Goal: Navigation & Orientation: Find specific page/section

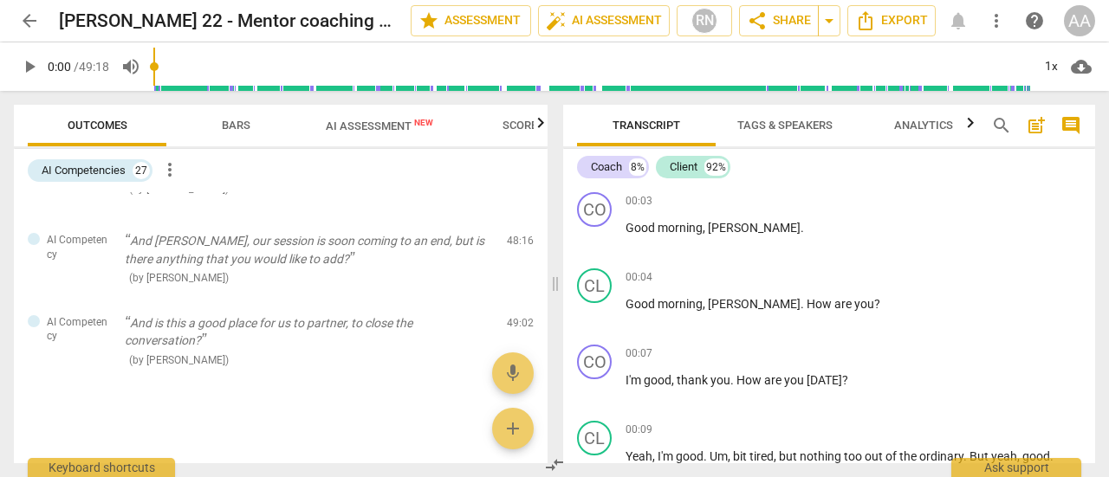
scroll to position [1908, 0]
click at [29, 25] on span "arrow_back" at bounding box center [29, 20] width 21 height 21
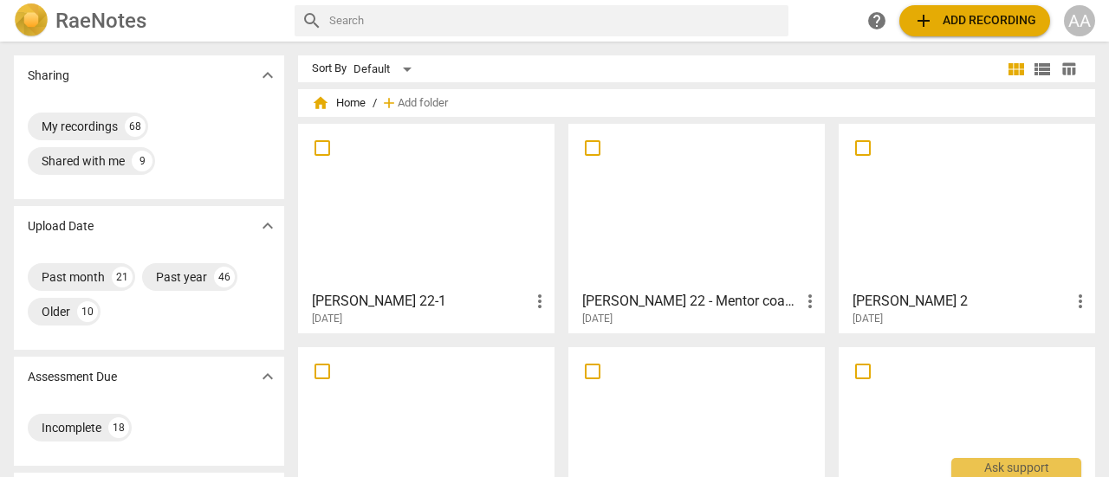
click at [751, 263] on div at bounding box center [696, 206] width 244 height 153
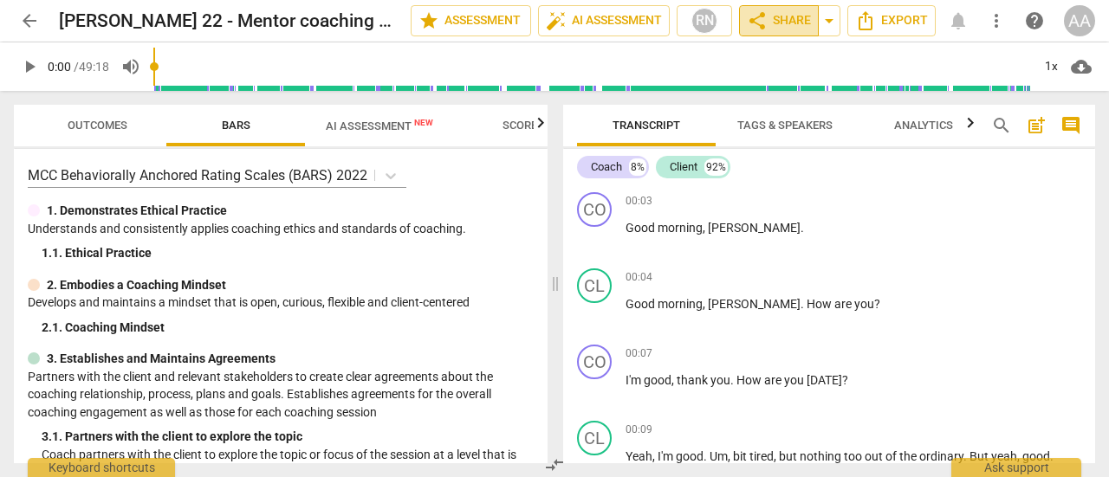
click at [795, 19] on span "share Share" at bounding box center [779, 20] width 64 height 21
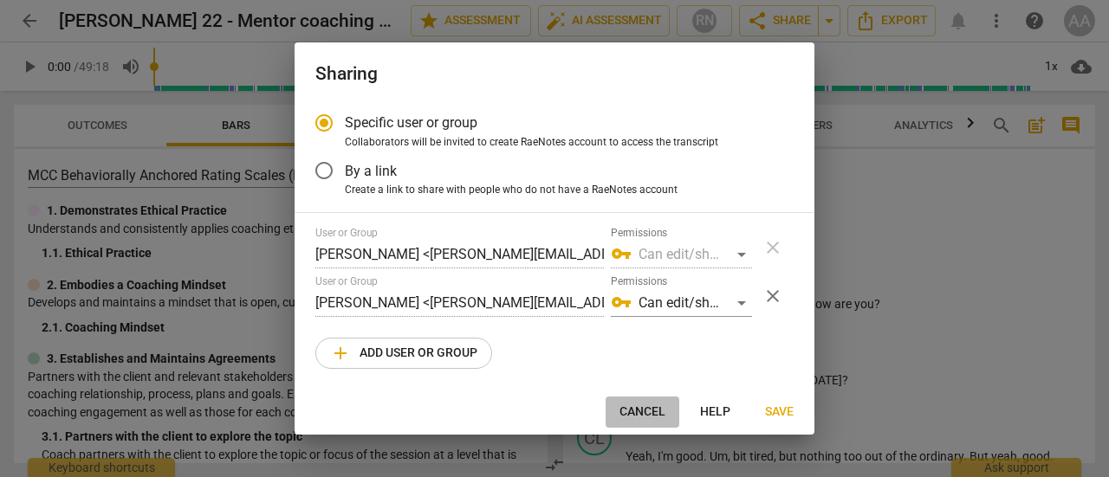
click at [643, 417] on span "Cancel" at bounding box center [642, 412] width 46 height 17
radio input "false"
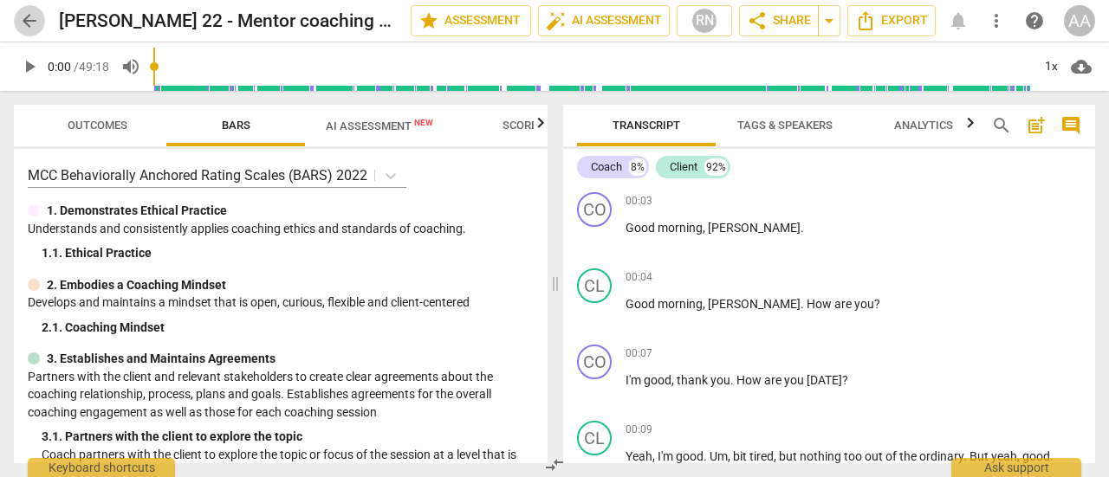
click at [33, 22] on span "arrow_back" at bounding box center [29, 20] width 21 height 21
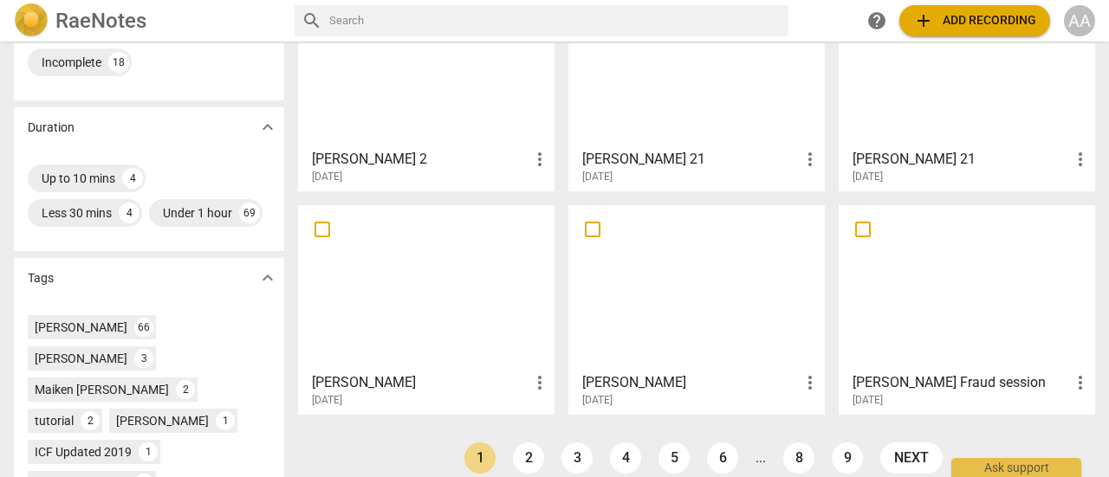
scroll to position [437, 0]
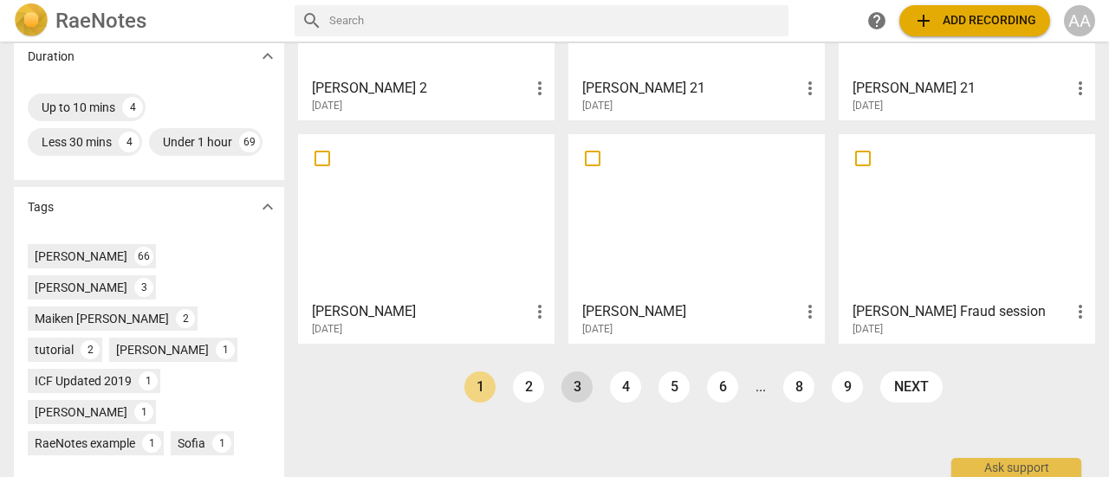
click at [576, 386] on link "3" at bounding box center [576, 387] width 31 height 31
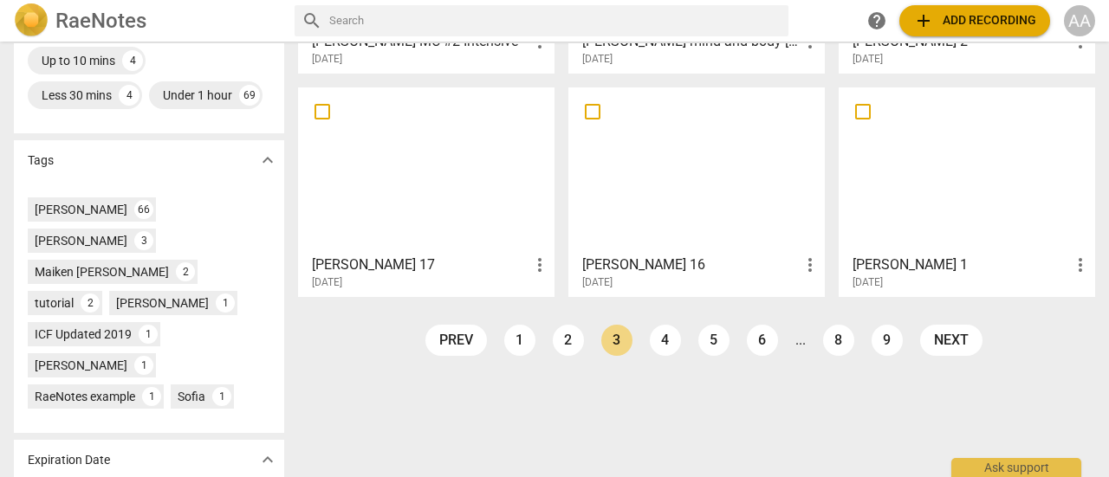
scroll to position [496, 0]
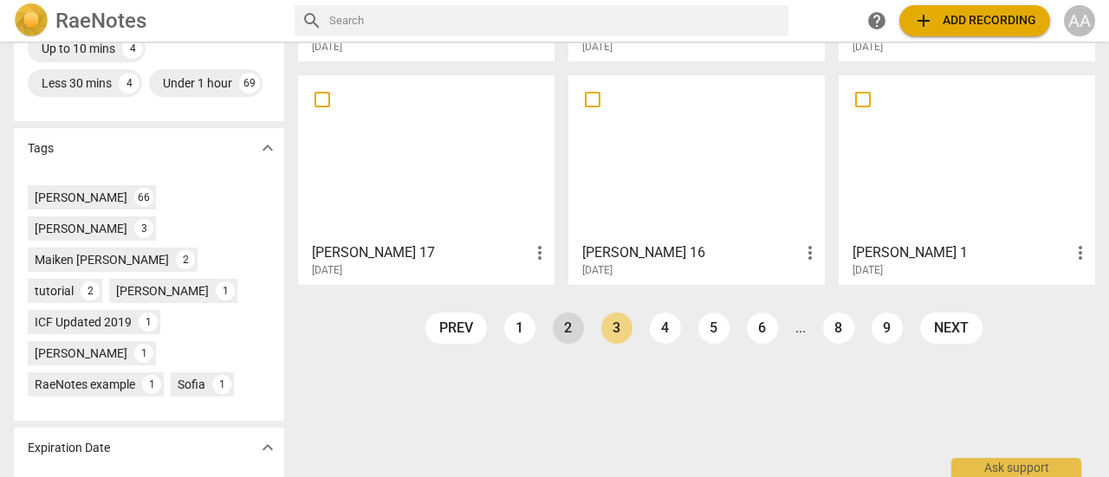
click at [567, 325] on link "2" at bounding box center [568, 328] width 31 height 31
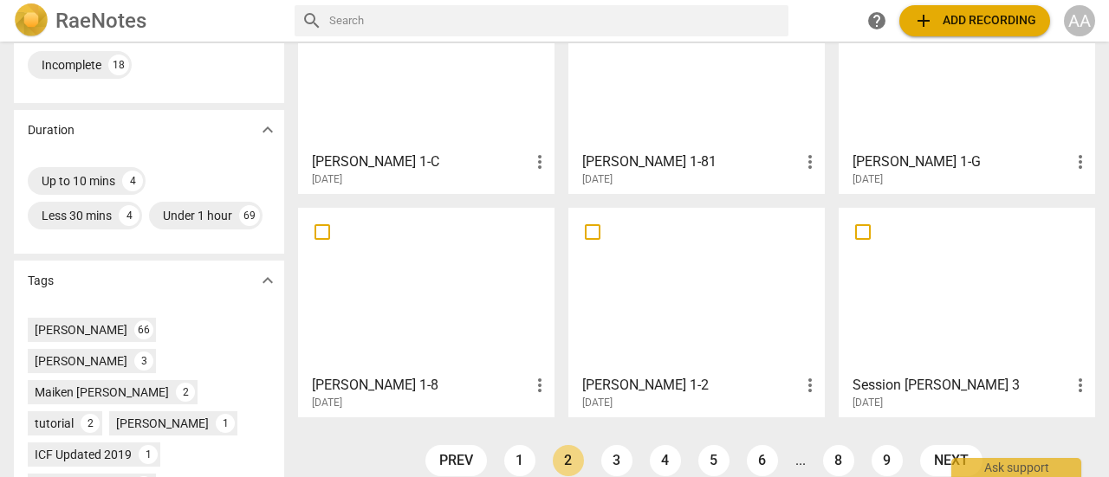
scroll to position [364, 0]
click at [616, 462] on link "3" at bounding box center [616, 459] width 31 height 31
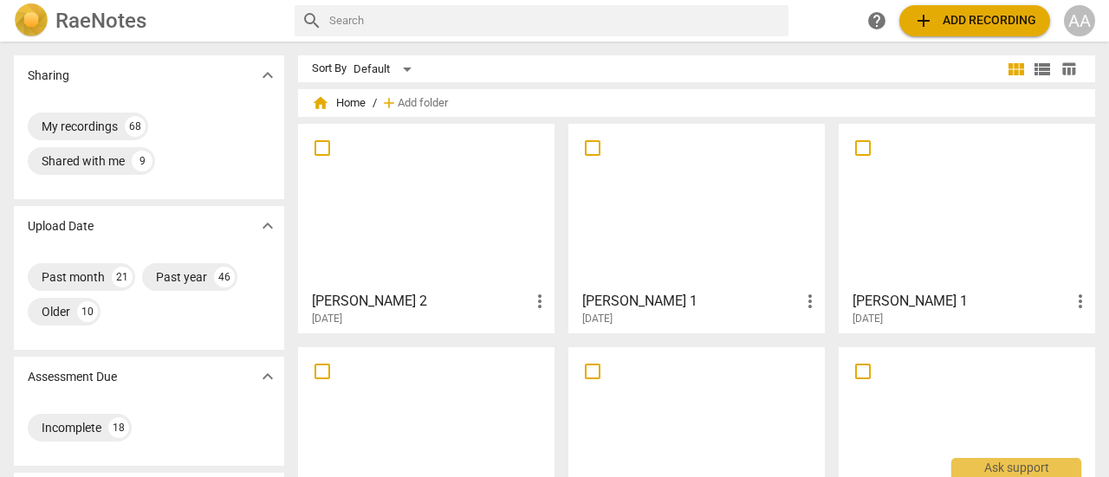
drag, startPoint x: 1102, startPoint y: 143, endPoint x: 1108, endPoint y: 270, distance: 127.5
click at [1108, 270] on div "Sharing expand_more My recordings 68 Shared with me 9 Upload Date expand_more P…" at bounding box center [554, 260] width 1109 height 434
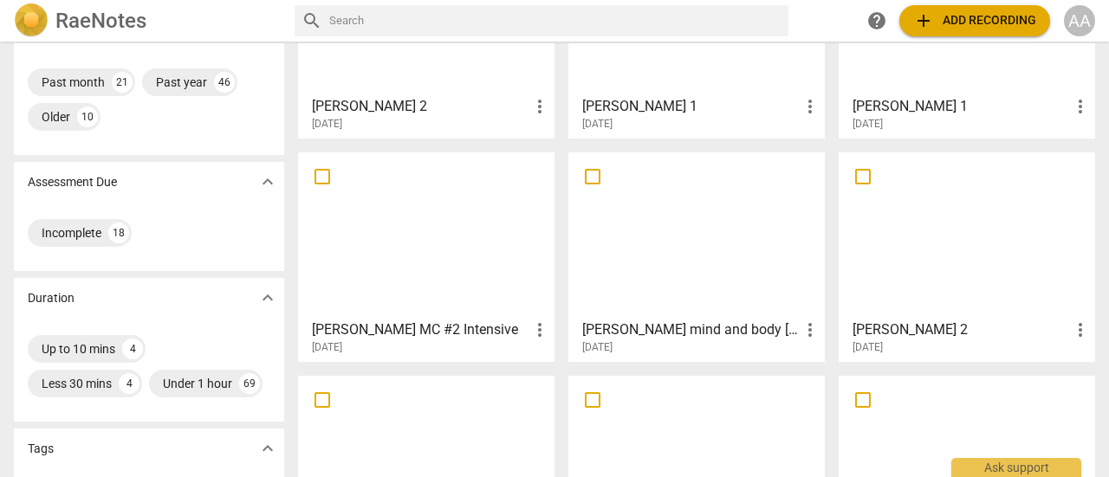
scroll to position [197, 0]
click at [424, 289] on div at bounding box center [426, 233] width 244 height 153
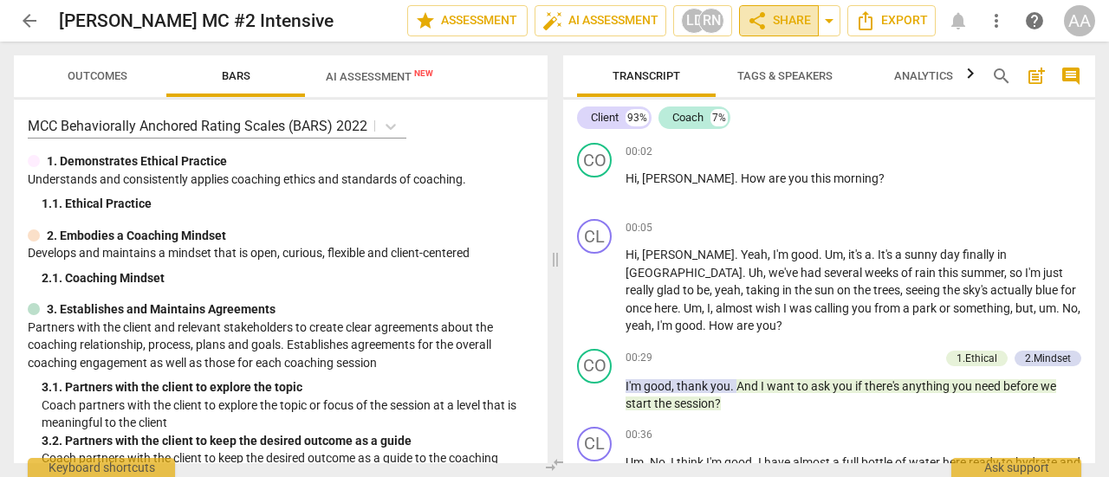
click at [768, 27] on span "share" at bounding box center [757, 20] width 21 height 21
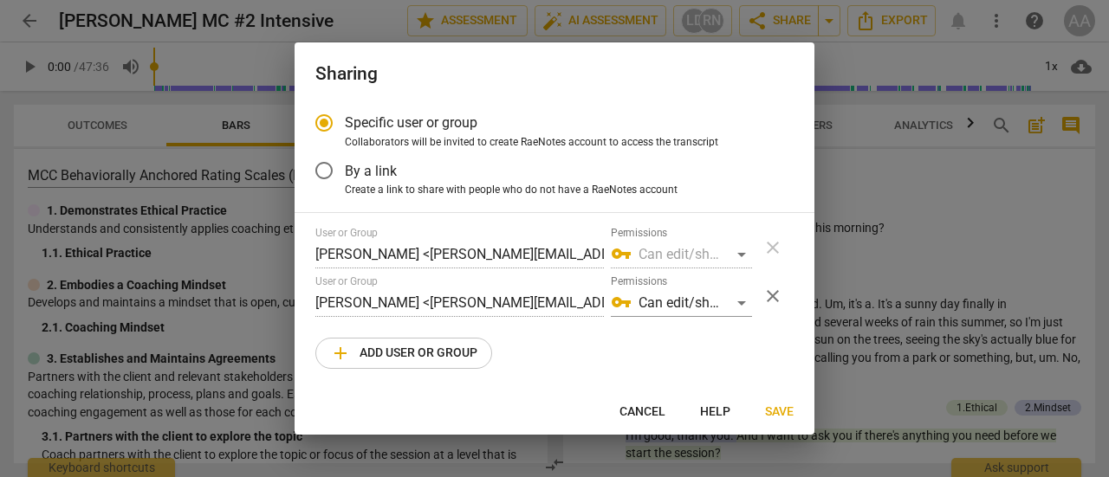
click at [636, 414] on span "Cancel" at bounding box center [642, 412] width 46 height 17
radio input "false"
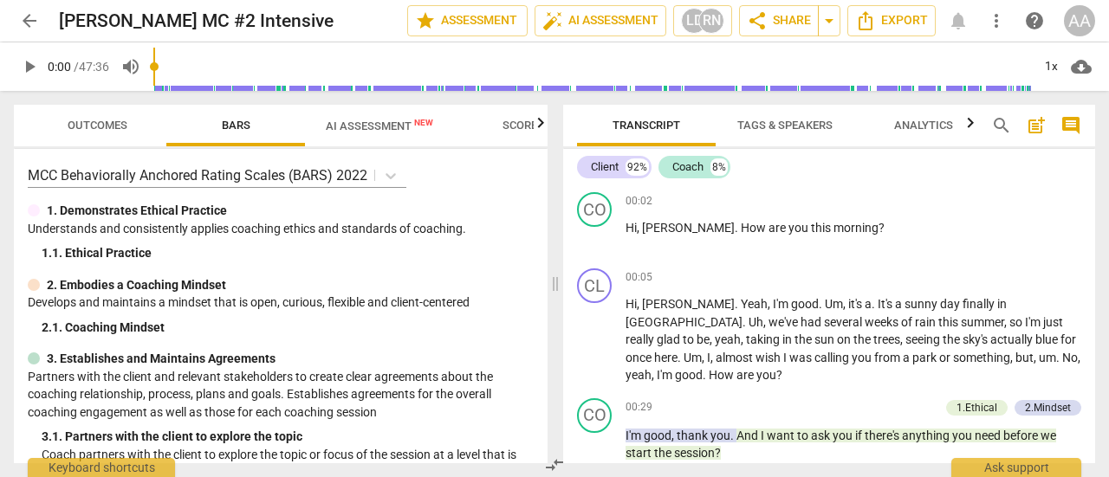
click at [523, 127] on span "Scores" at bounding box center [523, 125] width 42 height 13
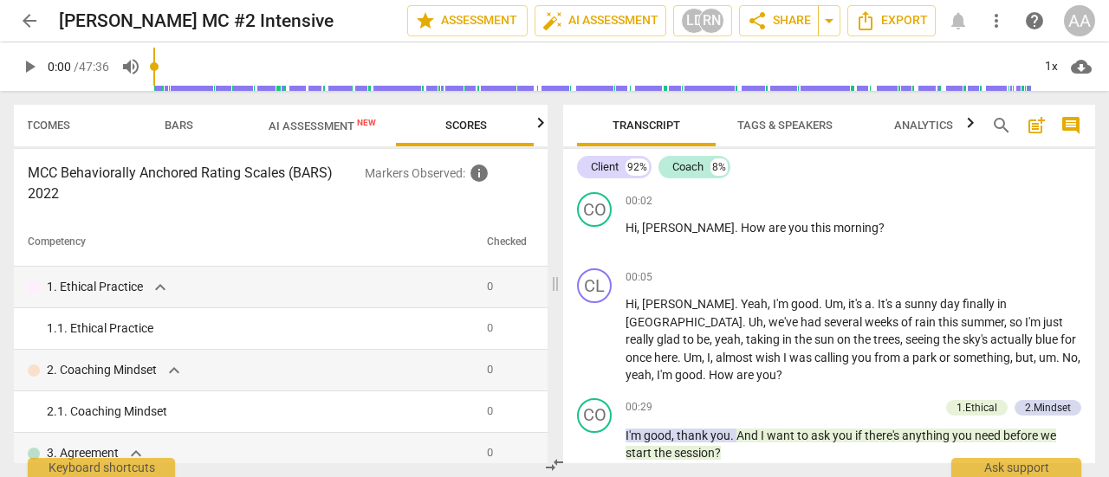
scroll to position [0, 58]
click at [50, 123] on span "Outcomes" at bounding box center [40, 125] width 60 height 13
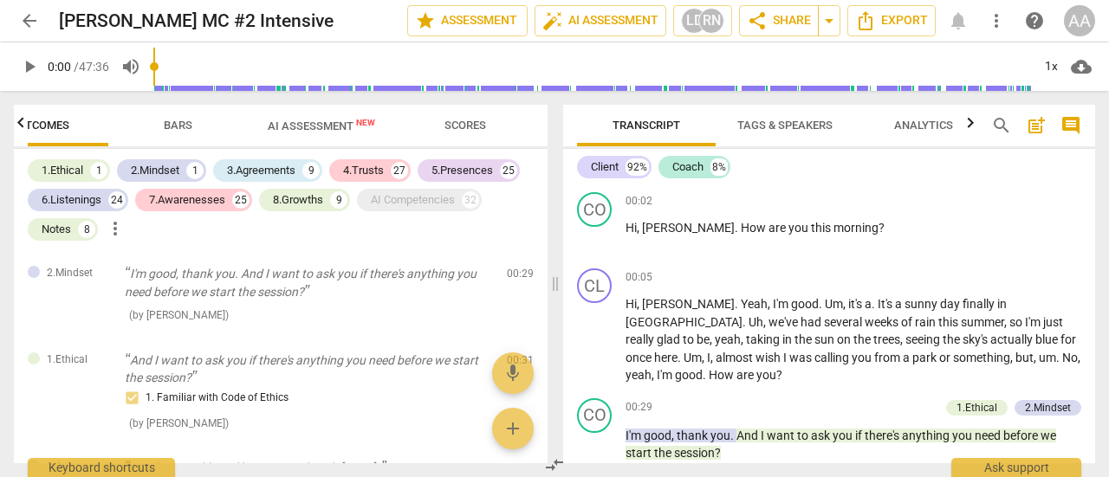
scroll to position [0, 0]
